Goal: Task Accomplishment & Management: Manage account settings

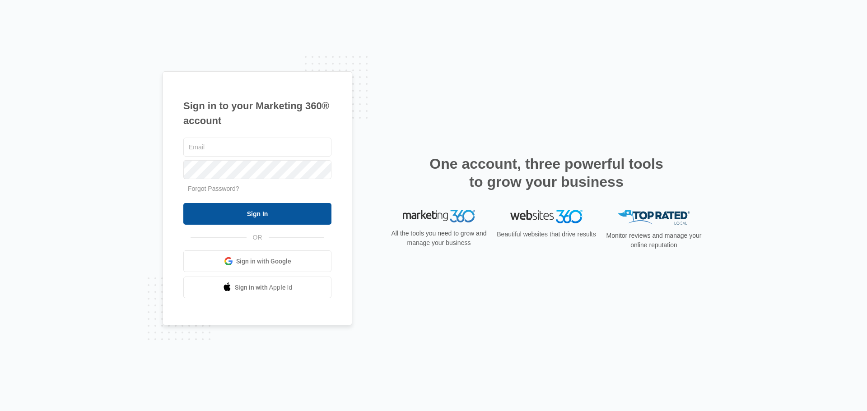
type input "[EMAIL_ADDRESS][DOMAIN_NAME]"
click at [242, 215] on input "Sign In" at bounding box center [257, 214] width 148 height 22
